Goal: Information Seeking & Learning: Learn about a topic

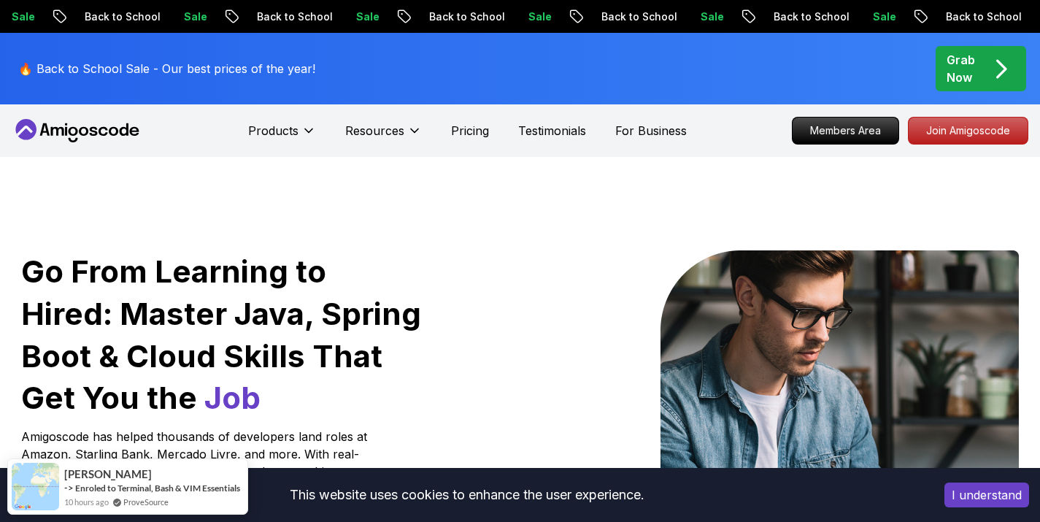
click at [242, 65] on p "🔥 Back to School Sale - Our best prices of the year!" at bounding box center [166, 69] width 297 height 18
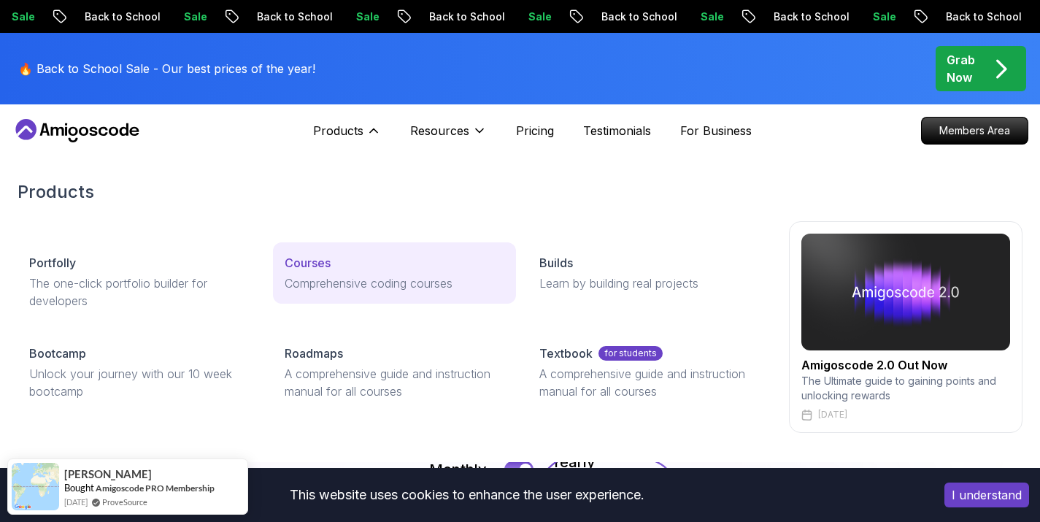
click at [312, 256] on p "Courses" at bounding box center [308, 263] width 46 height 18
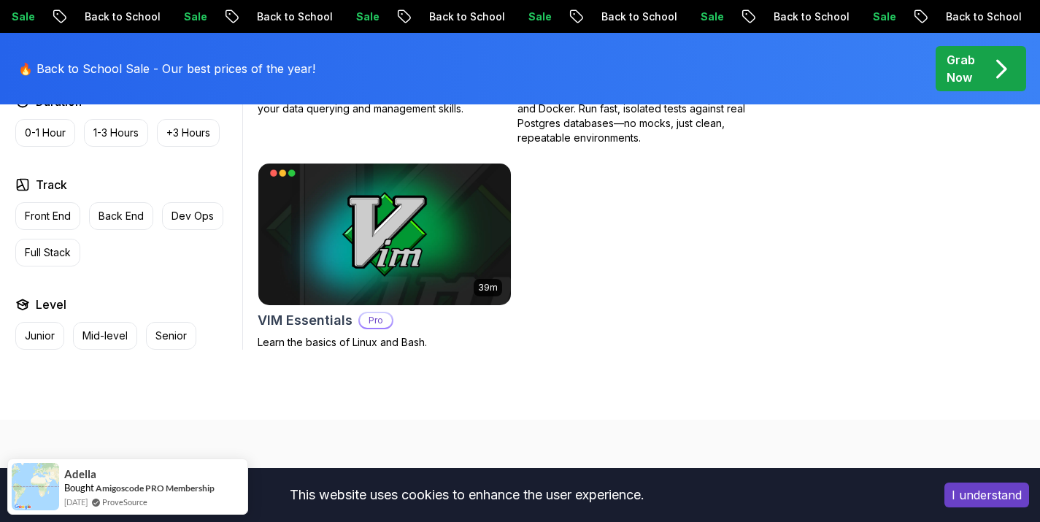
scroll to position [4151, 0]
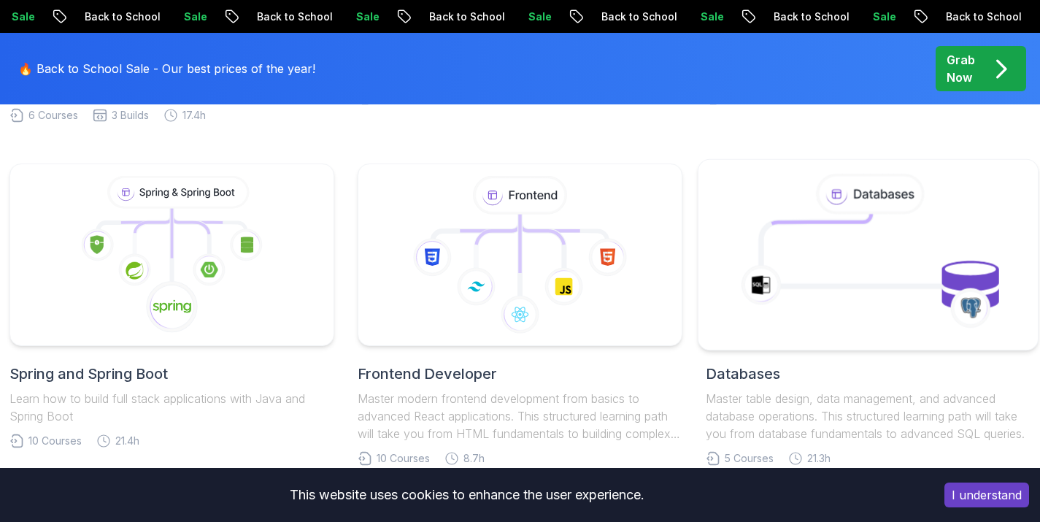
scroll to position [710, 0]
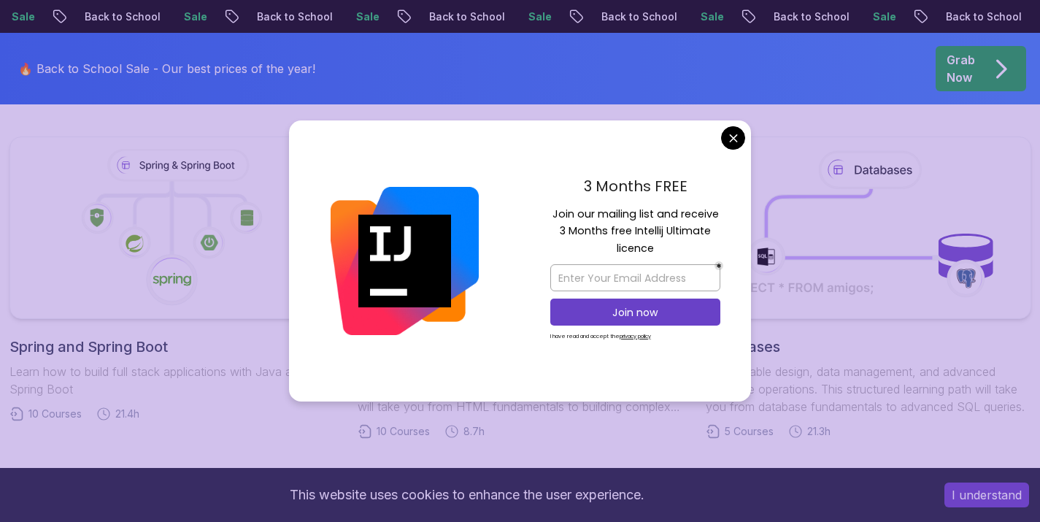
click at [736, 138] on body "Sale Back to School Sale Back to School Sale Back to School Sale Back to School…" at bounding box center [520, 427] width 1040 height 2274
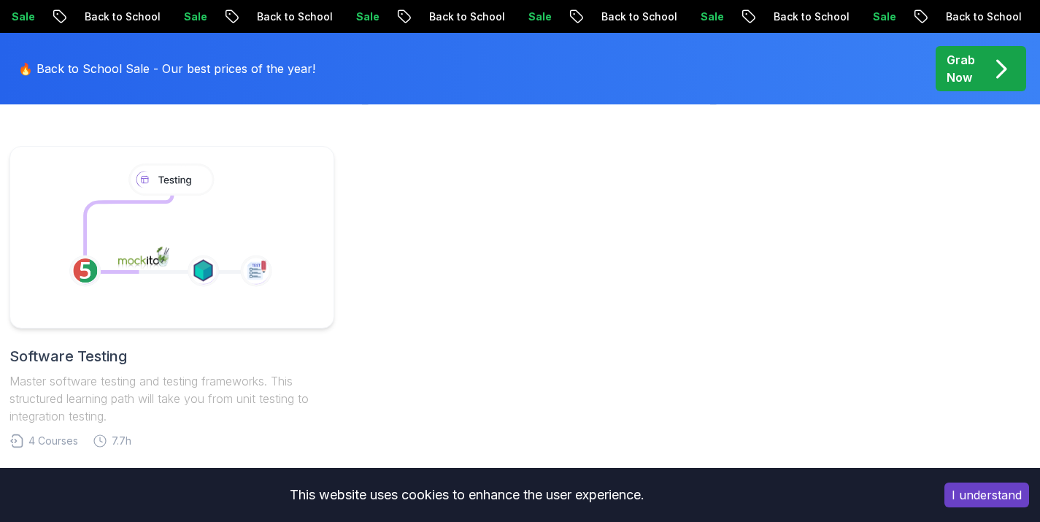
scroll to position [1752, 0]
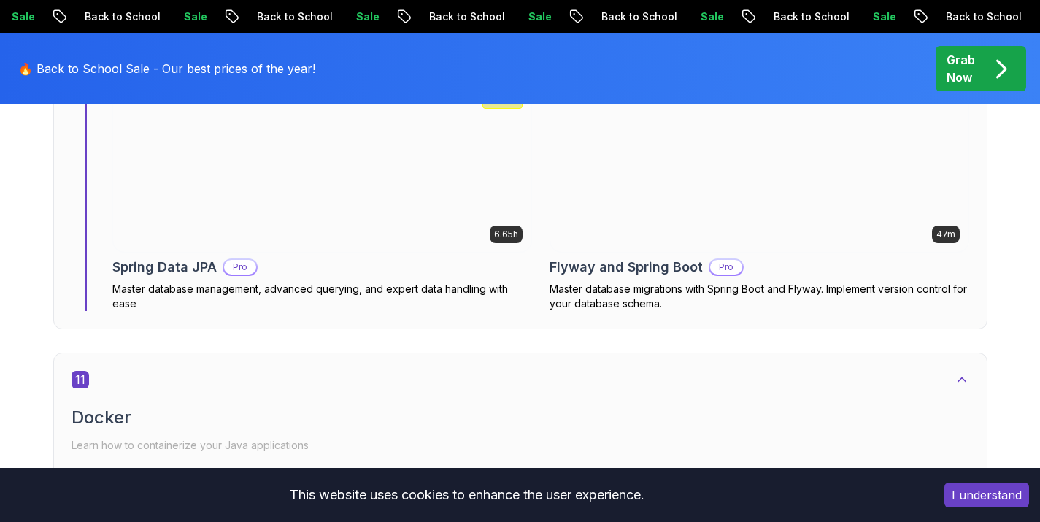
scroll to position [8586, 0]
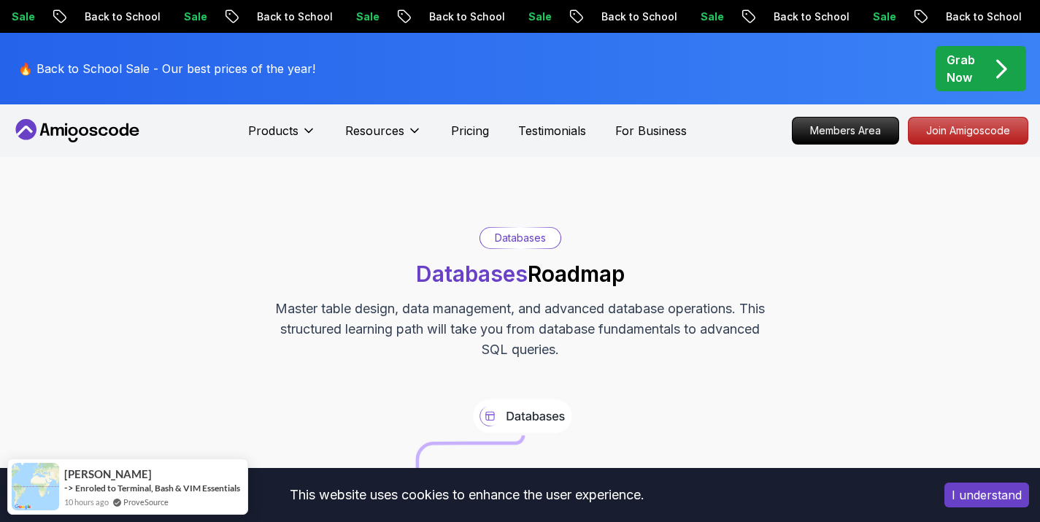
scroll to position [2697, 0]
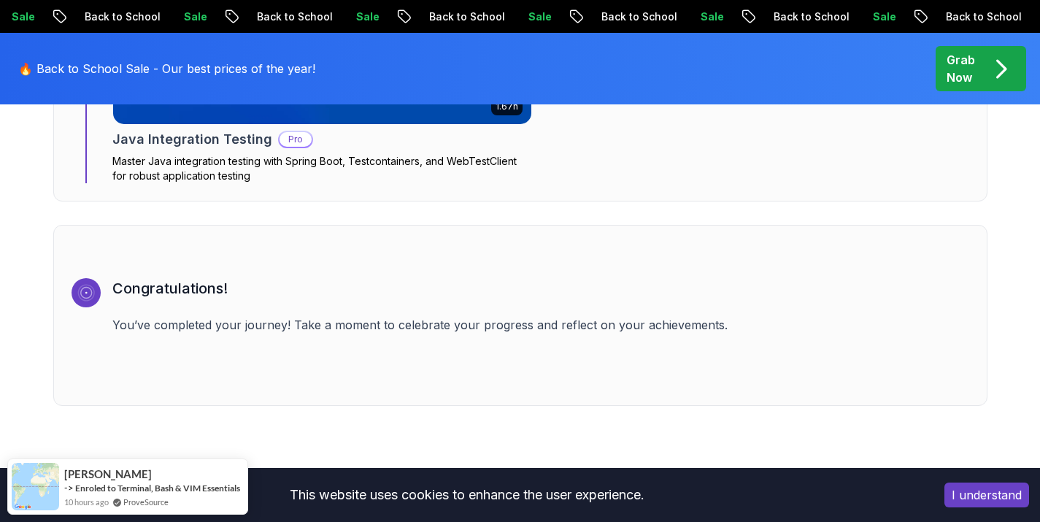
scroll to position [2838, 0]
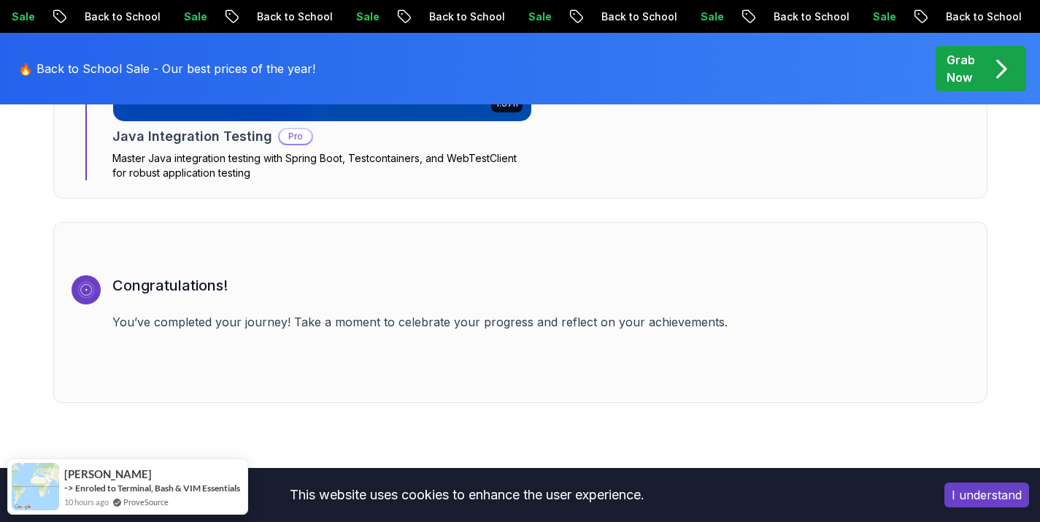
click at [441, 328] on p "You’ve completed your journey! Take a moment to celebrate your progress and ref…" at bounding box center [540, 322] width 857 height 18
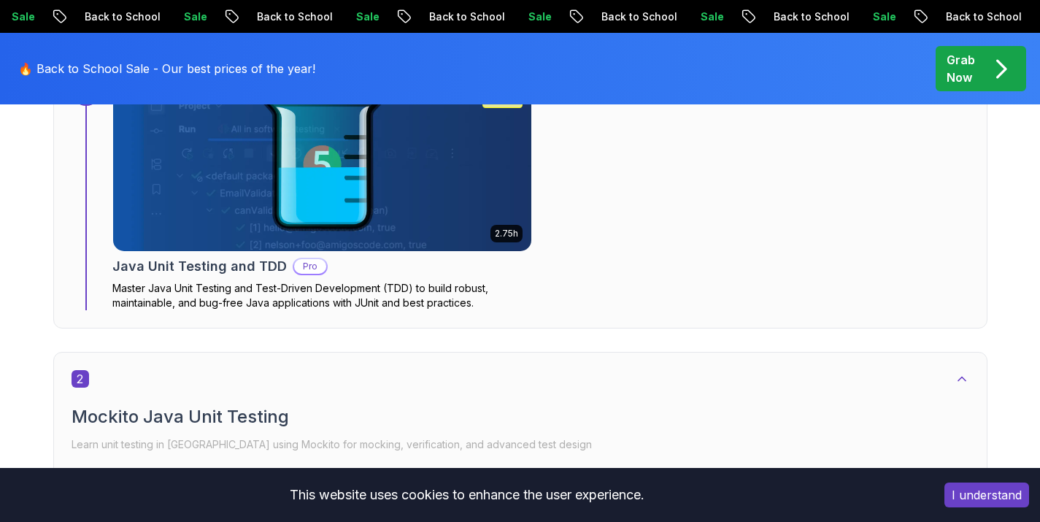
scroll to position [0, 0]
